Goal: Task Accomplishment & Management: Manage account settings

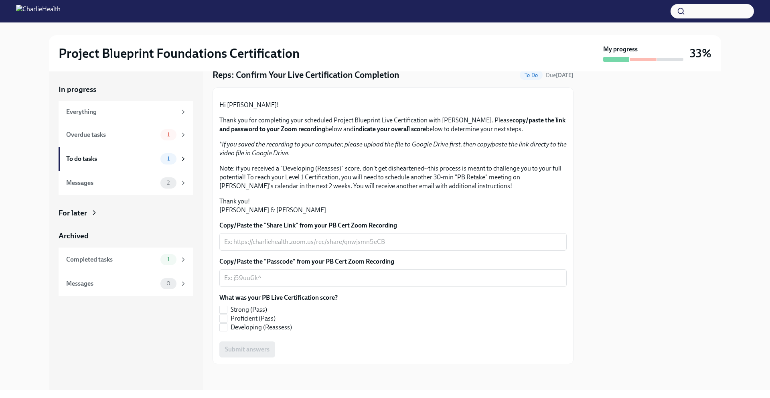
scroll to position [107, 0]
click at [80, 135] on div "Overdue tasks" at bounding box center [111, 134] width 91 height 9
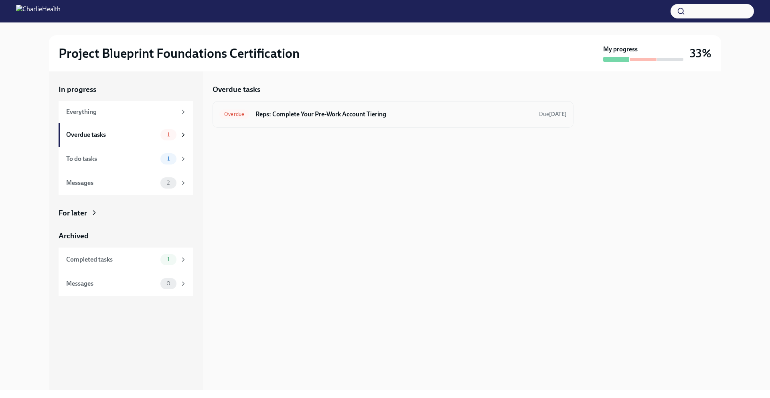
click at [301, 114] on h6 "Reps: Complete Your Pre-Work Account Tiering" at bounding box center [394, 114] width 277 height 9
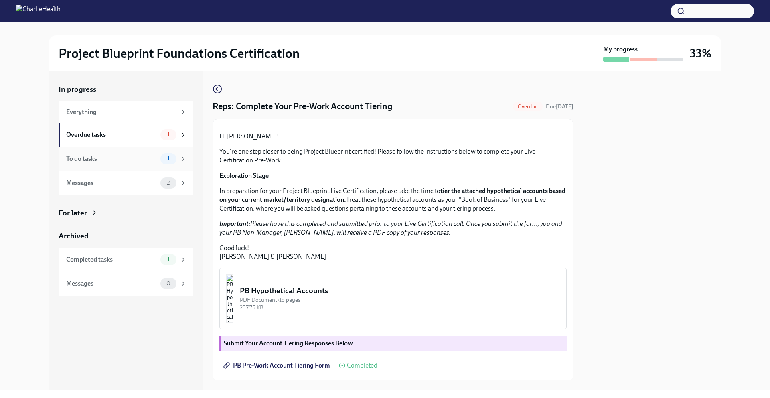
click at [120, 165] on div "To do tasks 1" at bounding box center [126, 159] width 135 height 24
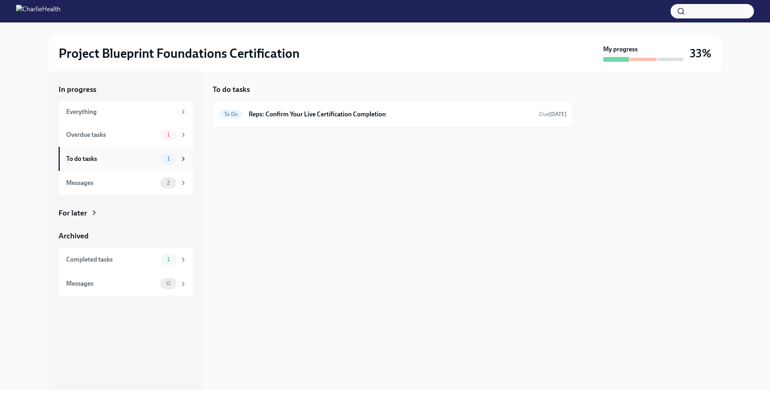
click at [188, 159] on div "To do tasks 1" at bounding box center [126, 159] width 135 height 24
click at [230, 115] on span "To Do" at bounding box center [230, 114] width 23 height 6
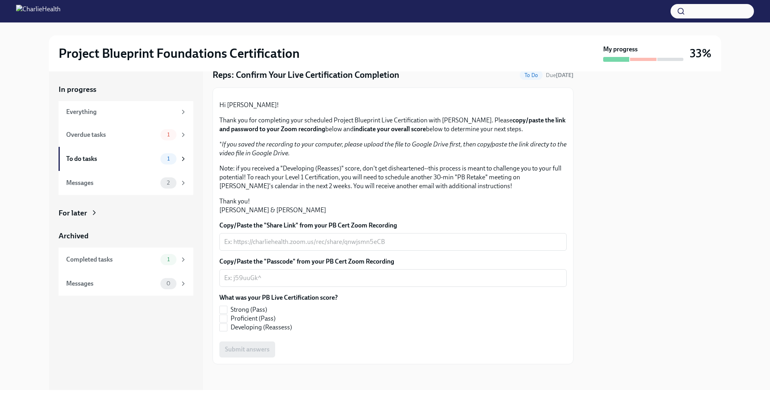
scroll to position [114, 0]
